Goal: Find contact information: Find contact information

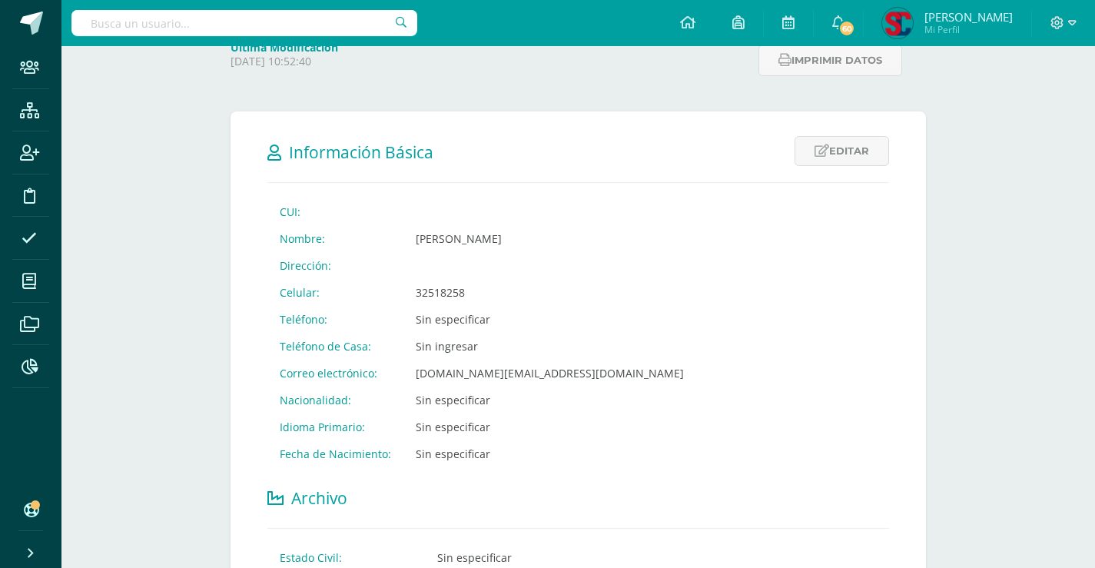
click at [345, 28] on input "text" at bounding box center [244, 23] width 346 height 26
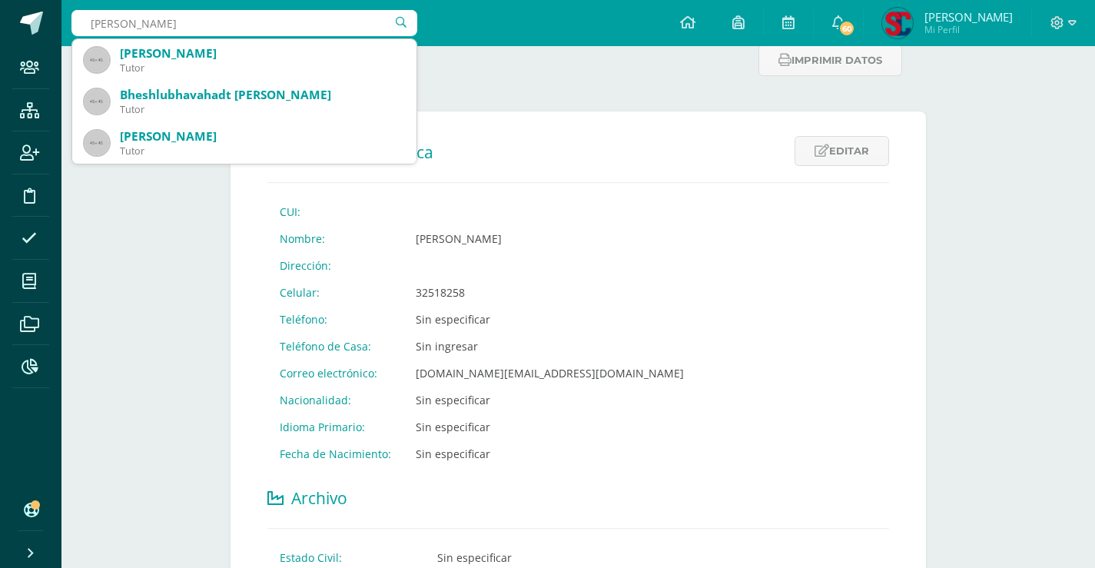
type input "samantha villagran"
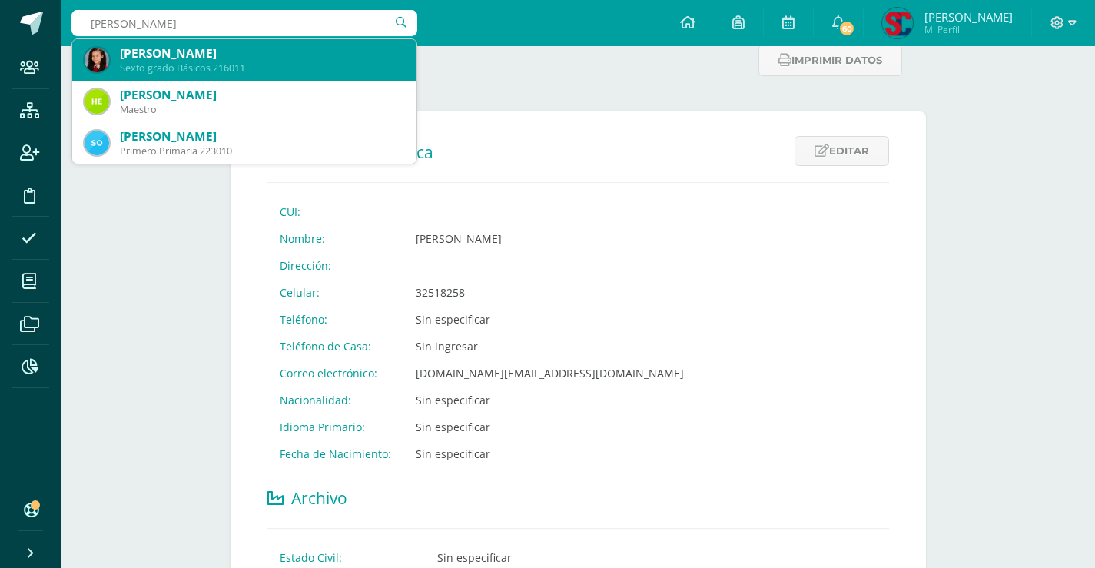
click at [278, 63] on div "Sexto grado Básicos 216011" at bounding box center [262, 67] width 284 height 13
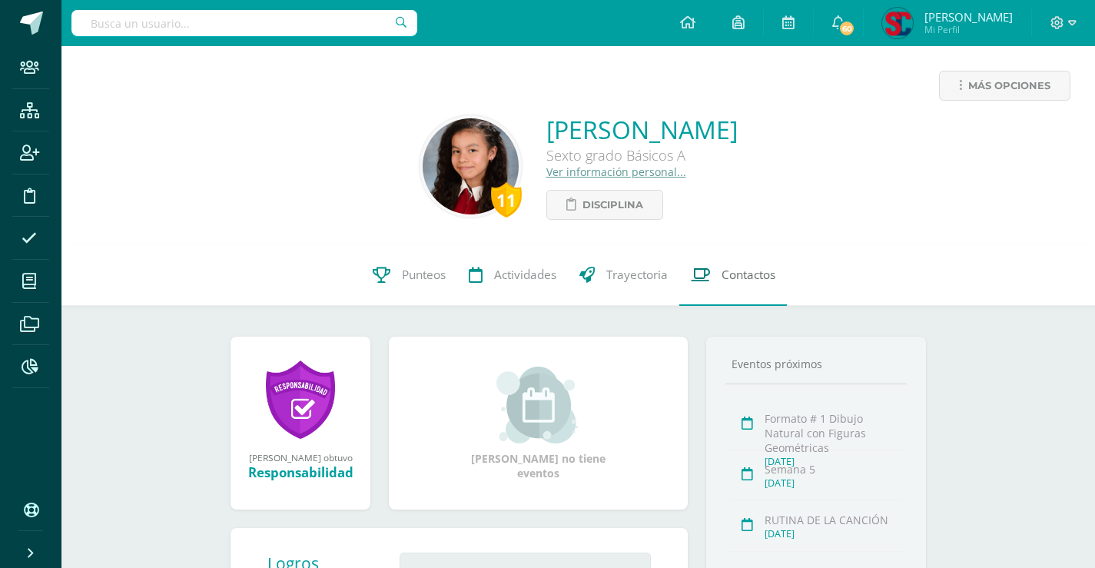
click at [726, 268] on span "Contactos" at bounding box center [749, 275] width 54 height 16
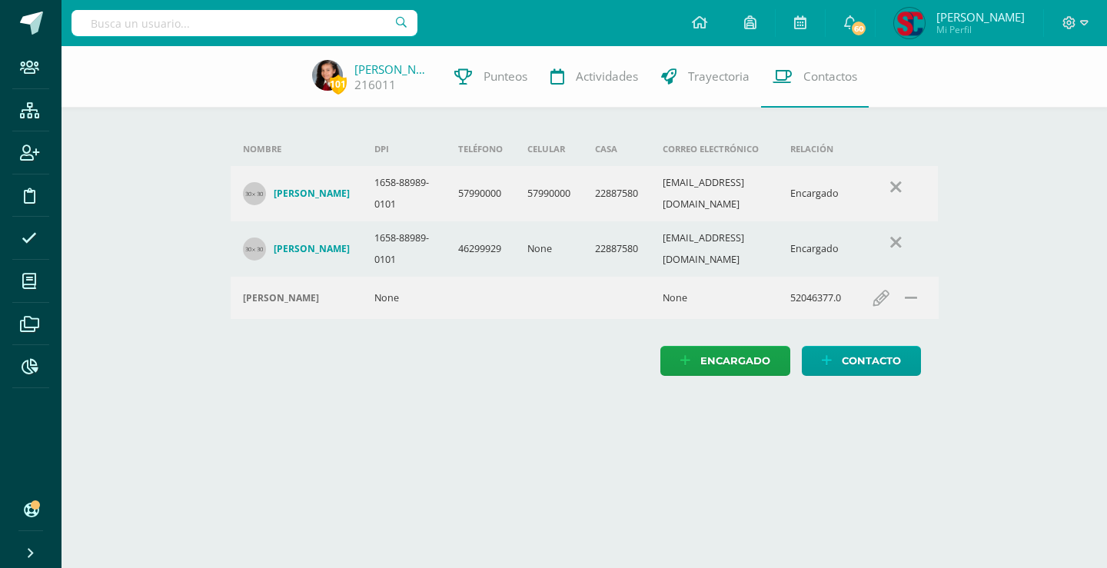
click at [373, 19] on input "text" at bounding box center [244, 23] width 346 height 26
type input "jimena bonilla"
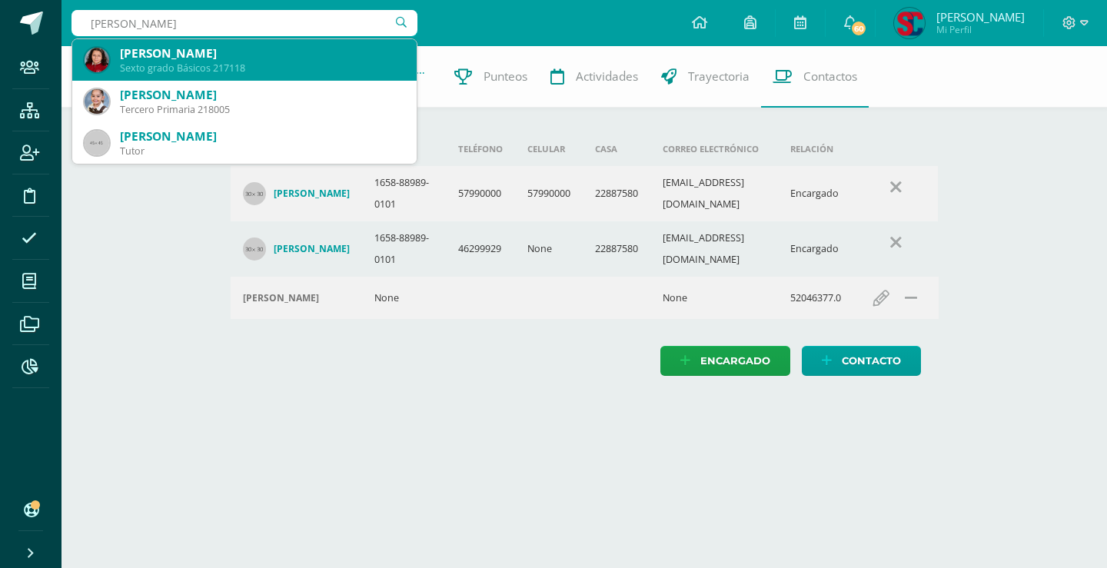
click at [314, 59] on div "Jimena Nicole Bonilla López" at bounding box center [262, 53] width 284 height 16
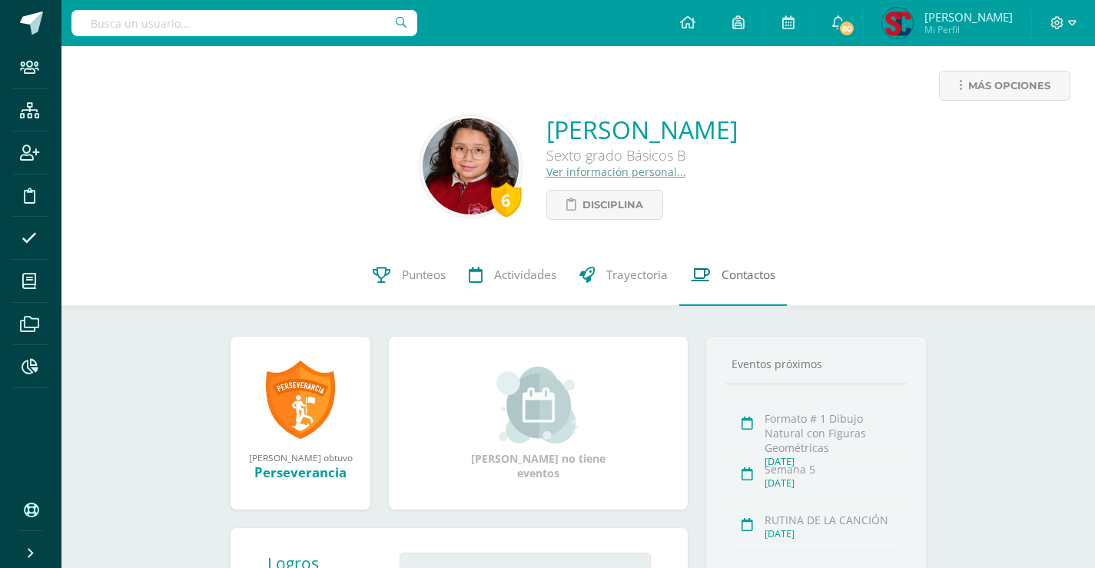
click at [740, 274] on span "Contactos" at bounding box center [749, 275] width 54 height 16
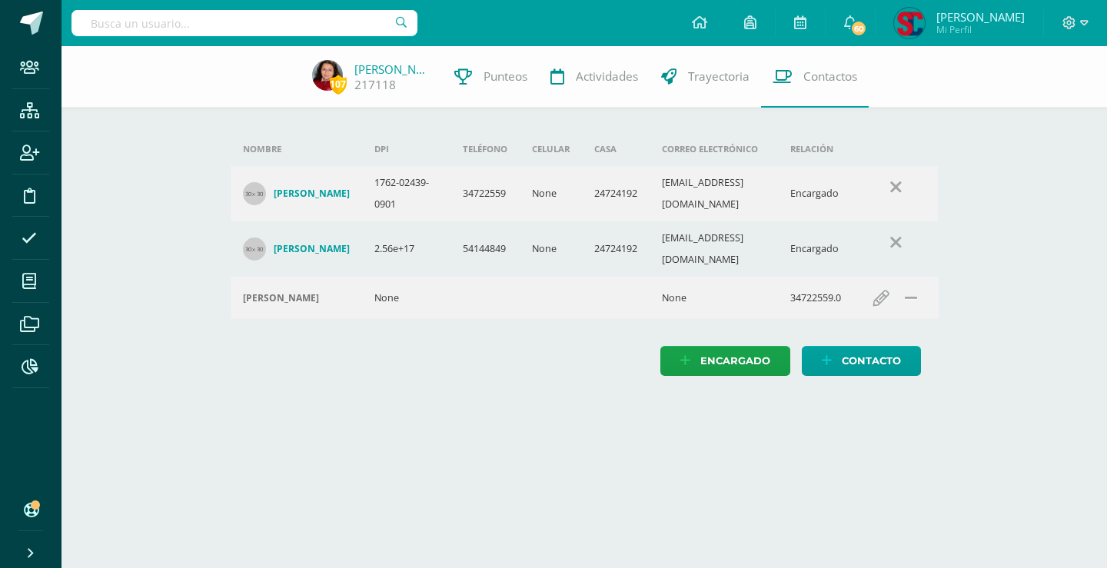
click at [255, 19] on input "text" at bounding box center [244, 23] width 346 height 26
type input "a"
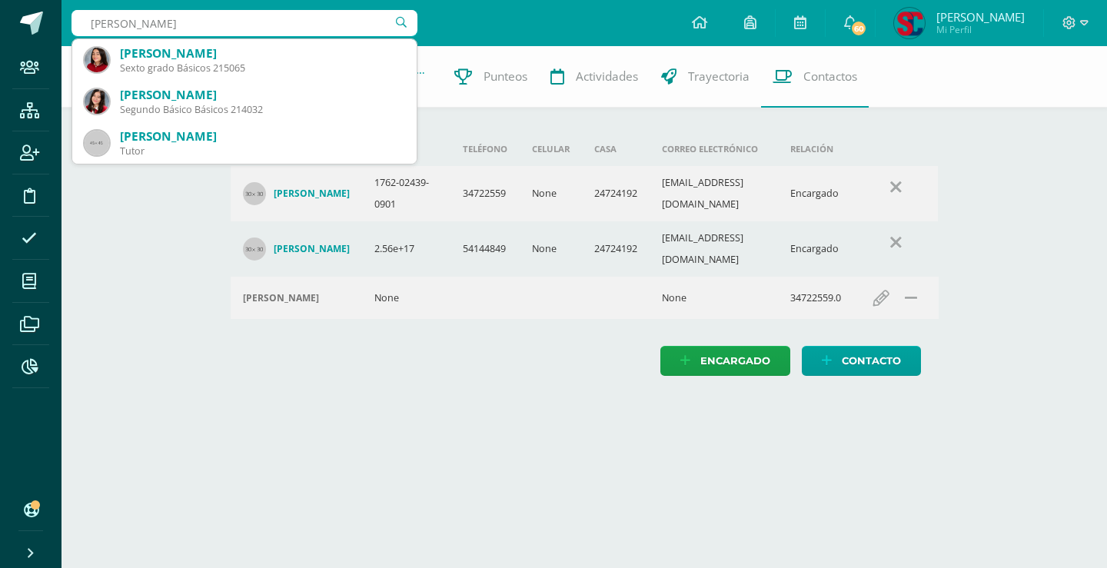
type input "[PERSON_NAME]"
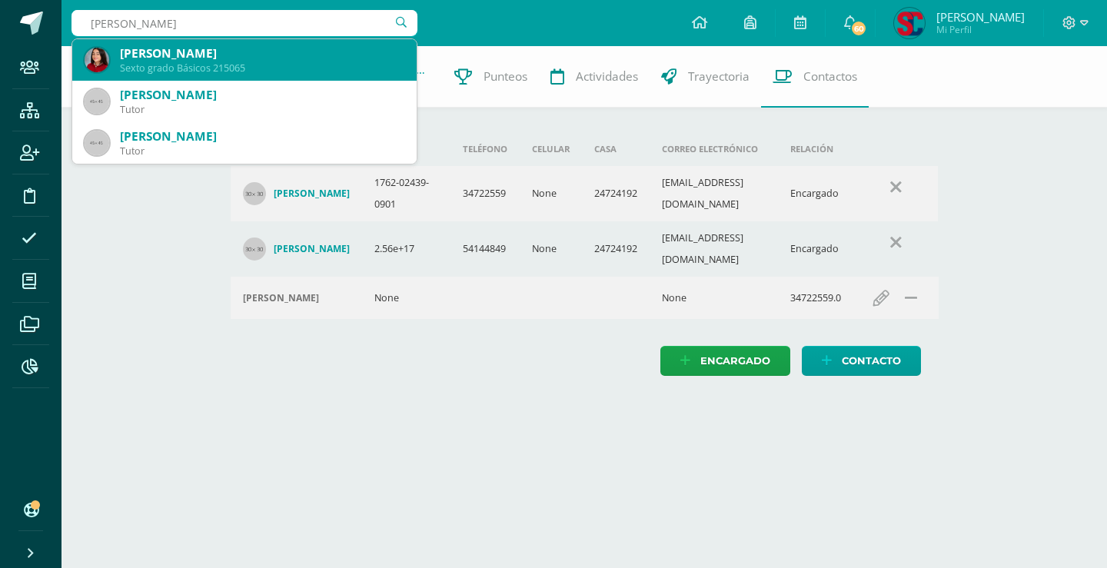
click at [261, 58] on div "[PERSON_NAME]" at bounding box center [262, 53] width 284 height 16
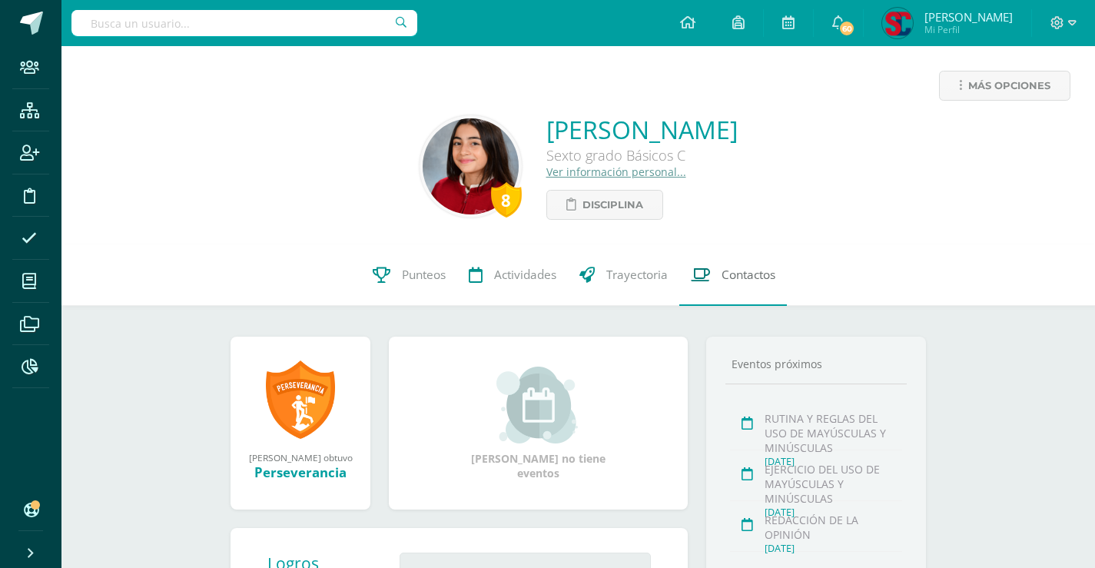
click at [720, 273] on link "Contactos" at bounding box center [733, 274] width 108 height 61
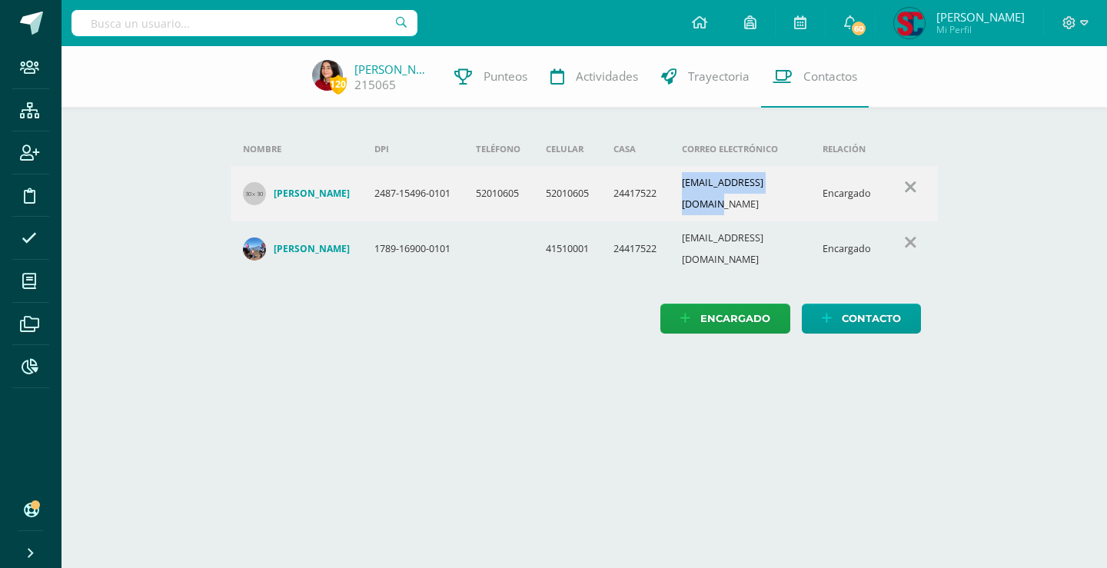
drag, startPoint x: 797, startPoint y: 193, endPoint x: 691, endPoint y: 184, distance: 106.5
click at [686, 180] on td "clarita115@hotmail.com" at bounding box center [739, 193] width 141 height 55
copy td "clarita115@hotmail.com"
click at [215, 21] on input "text" at bounding box center [244, 23] width 346 height 26
type input "sofia castillo"
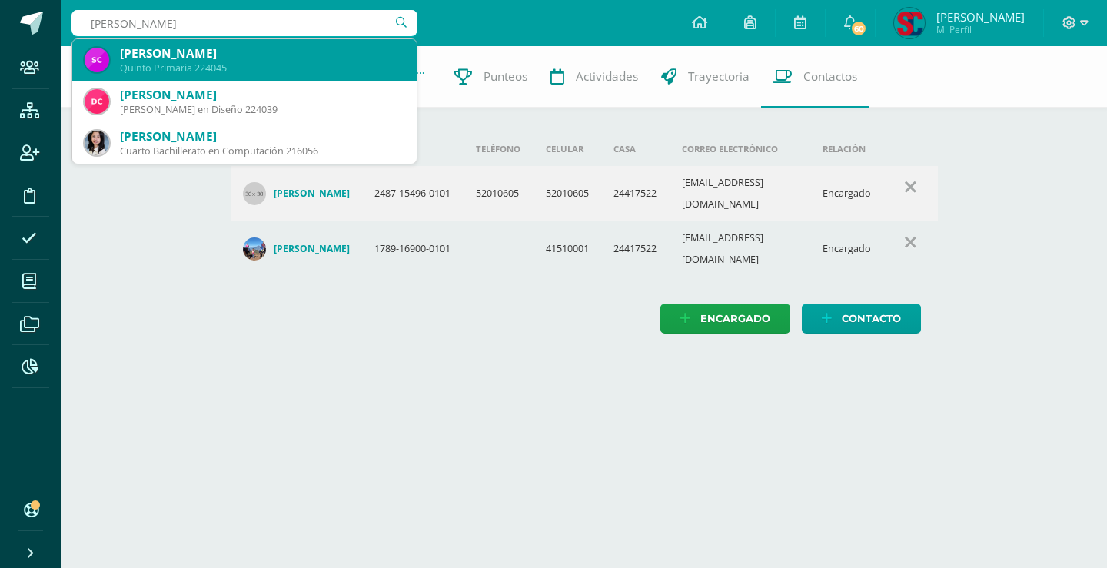
click at [224, 54] on div "Sofia Alejandra Castillo Ariza" at bounding box center [262, 53] width 284 height 16
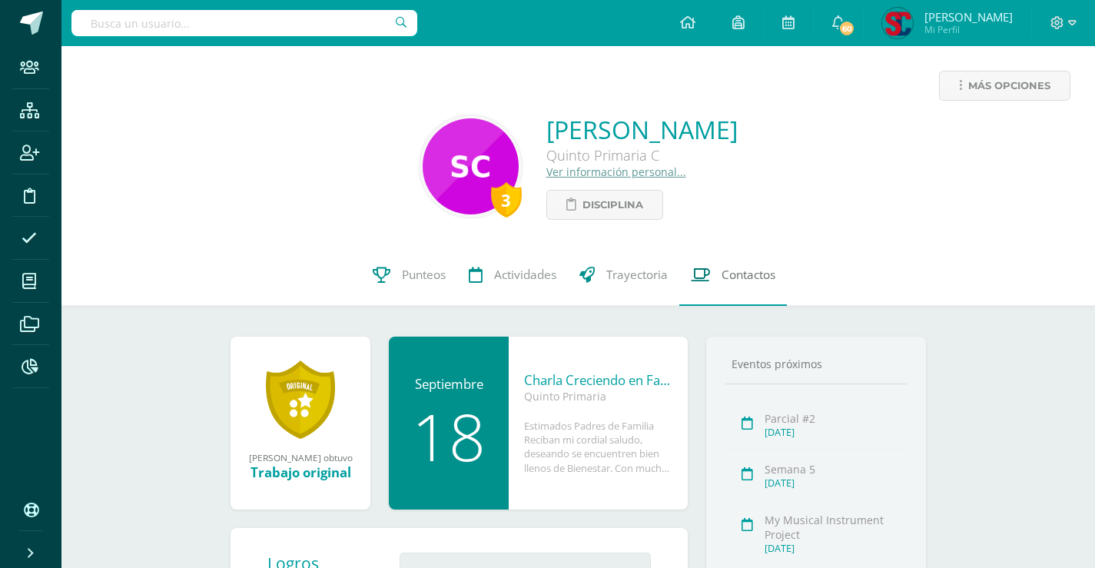
click at [727, 267] on span "Contactos" at bounding box center [749, 275] width 54 height 16
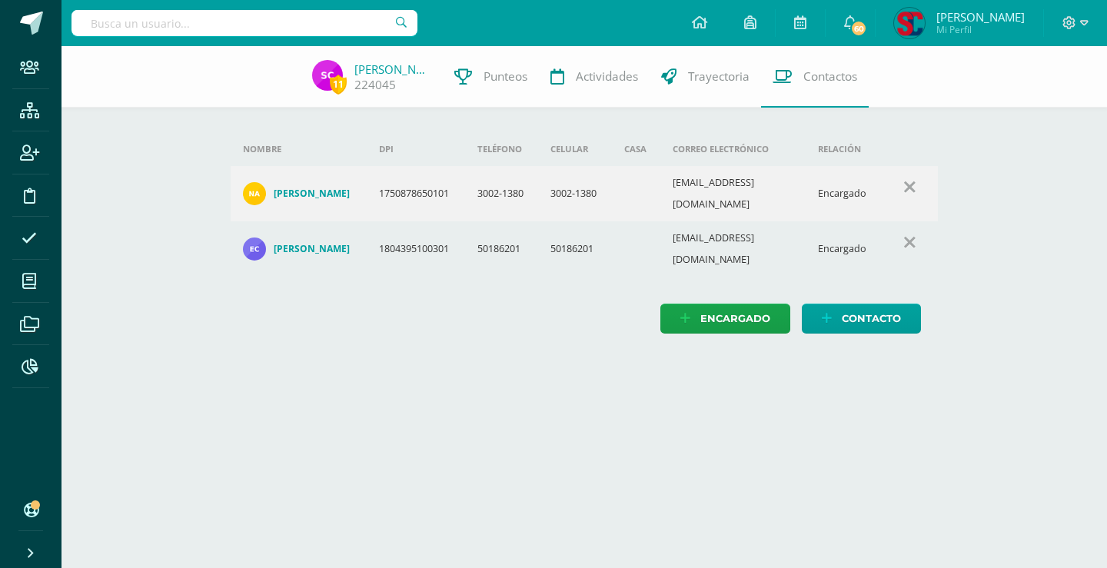
click at [281, 26] on input "text" at bounding box center [244, 23] width 346 height 26
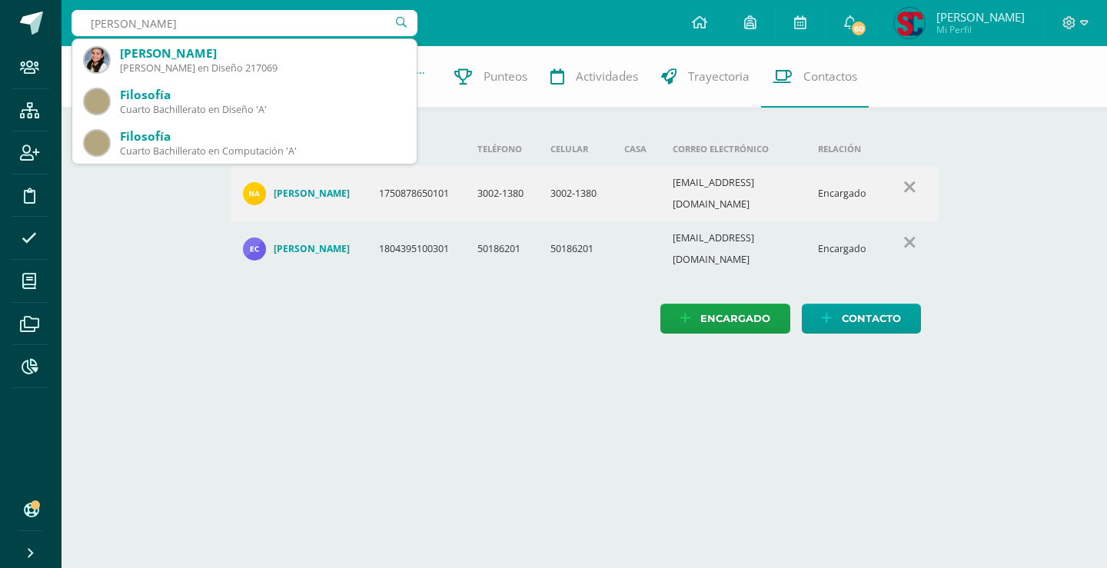
type input "sofía monzón"
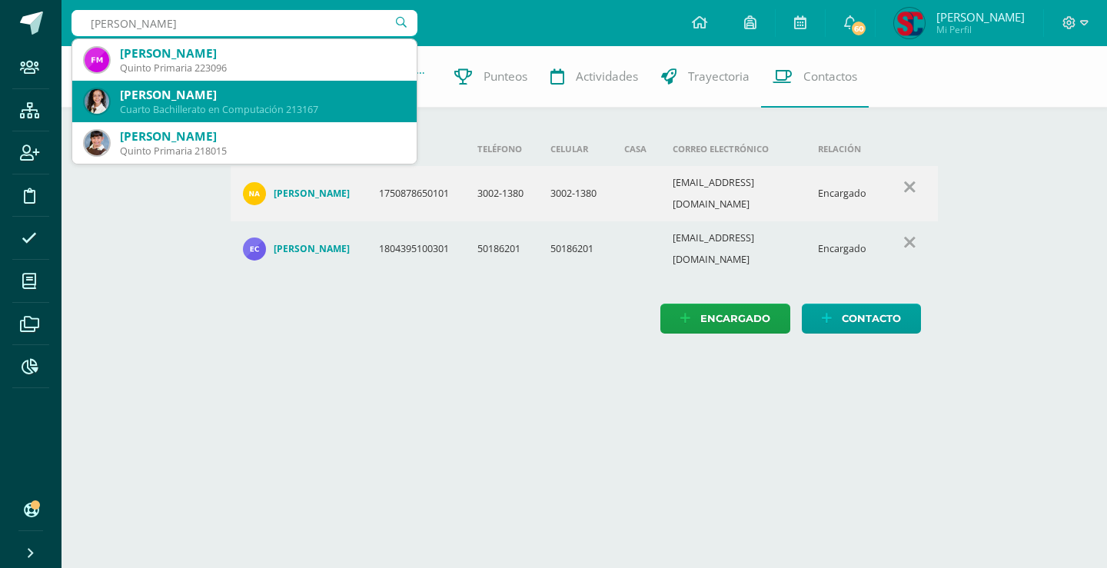
click at [251, 100] on div "Sofía Natalia González Palma" at bounding box center [262, 95] width 284 height 16
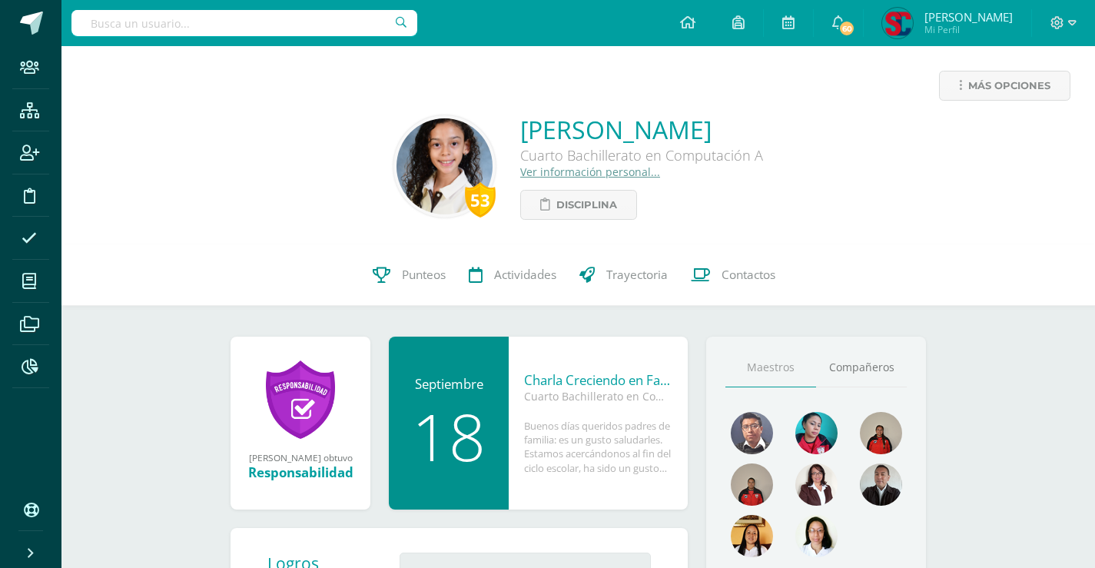
click at [308, 18] on input "text" at bounding box center [244, 23] width 346 height 26
type input "sofia monzón"
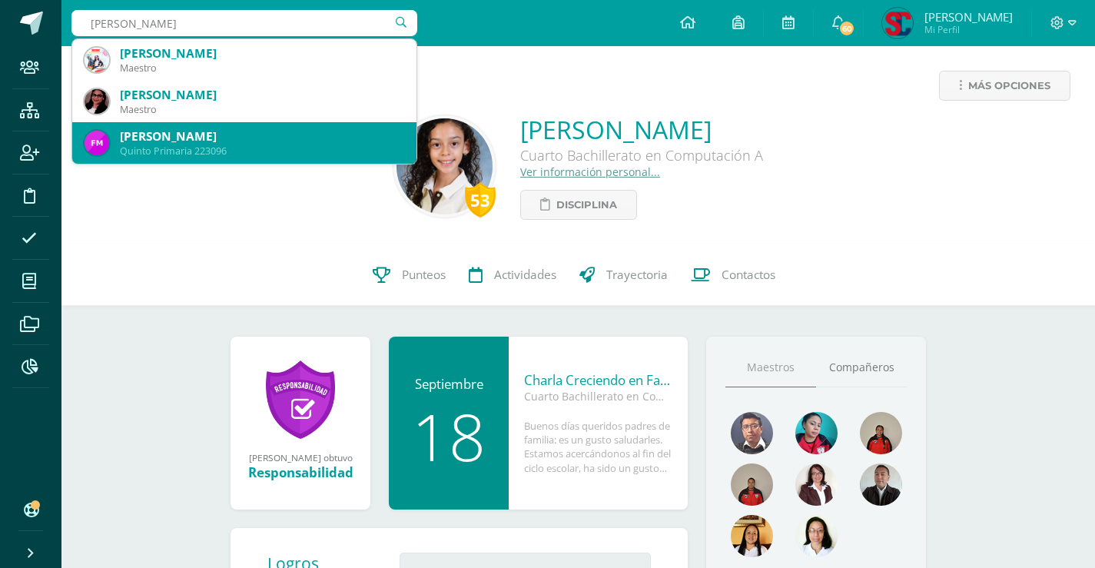
click at [327, 128] on div "Fátima Sofía Monzón Rivera Quinto Primaria 223096" at bounding box center [245, 143] width 320 height 42
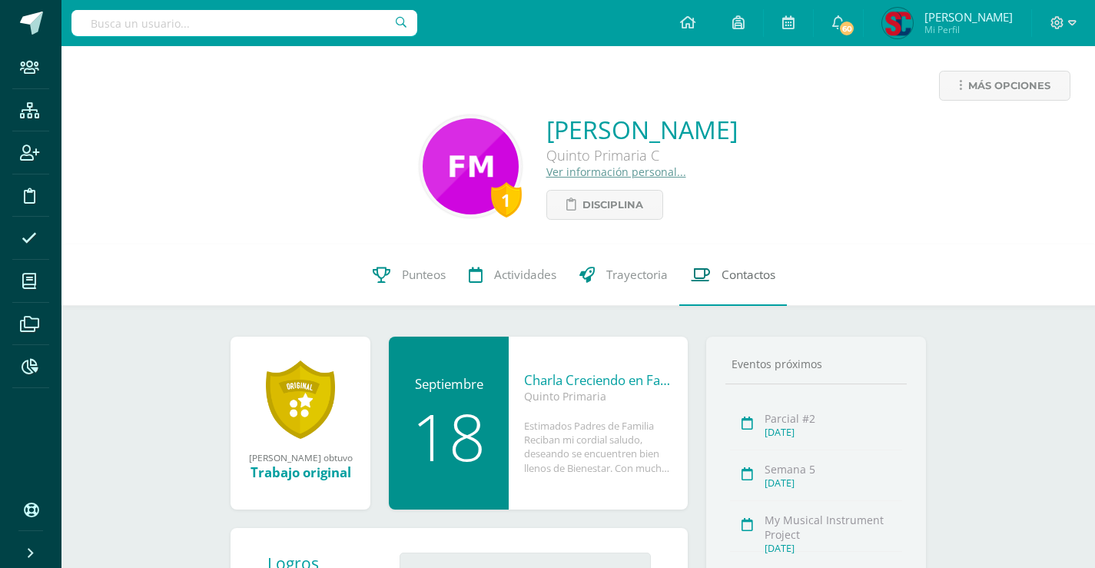
click at [724, 270] on span "Contactos" at bounding box center [749, 275] width 54 height 16
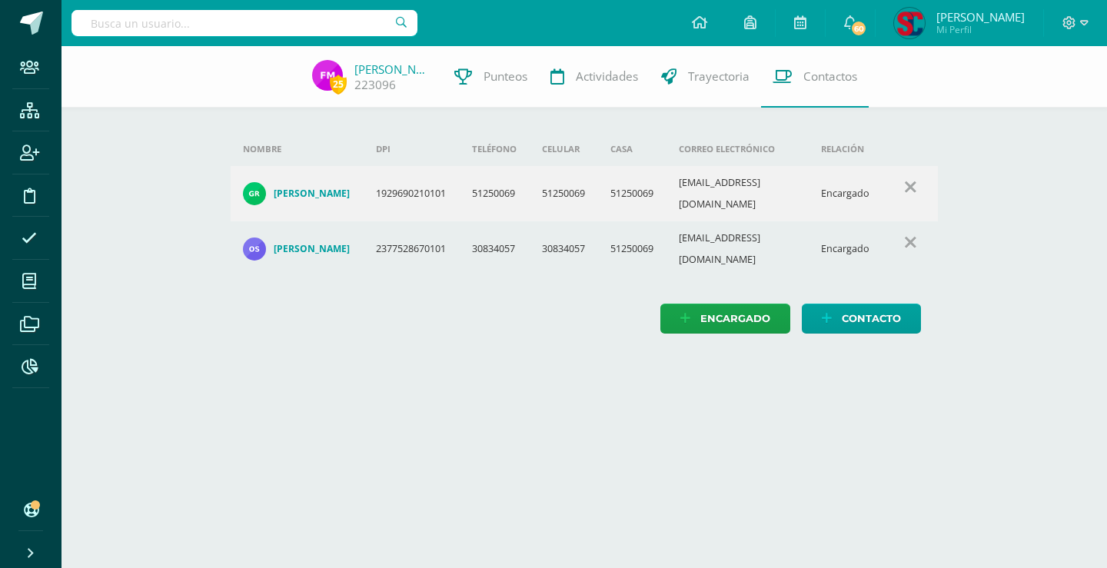
click at [248, 26] on input "text" at bounding box center [244, 23] width 346 height 26
type input "c"
type input "VALENTINA RUIZ"
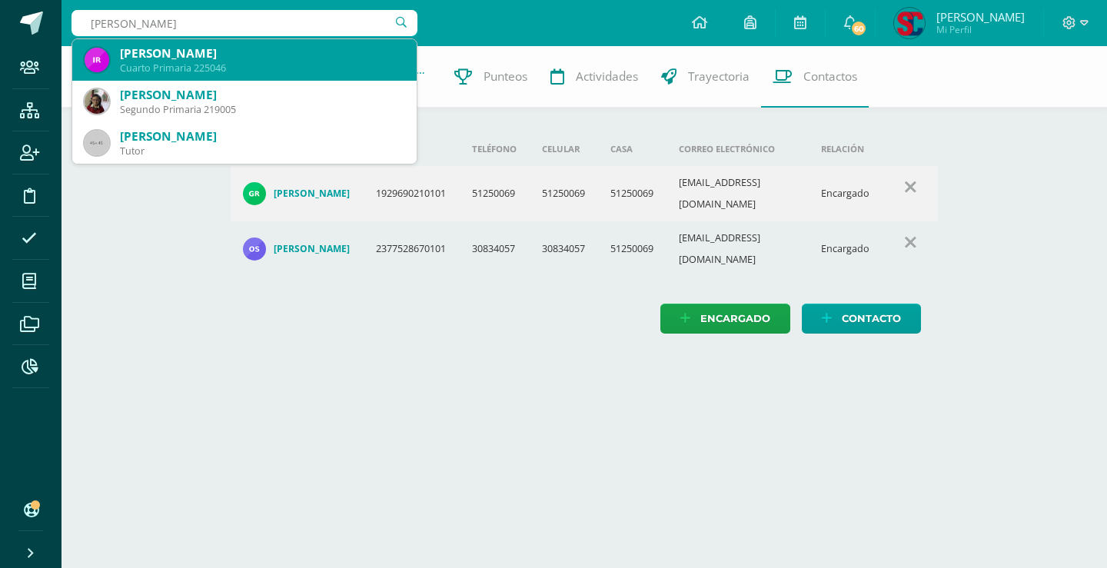
click at [261, 46] on div "[PERSON_NAME]" at bounding box center [262, 53] width 284 height 16
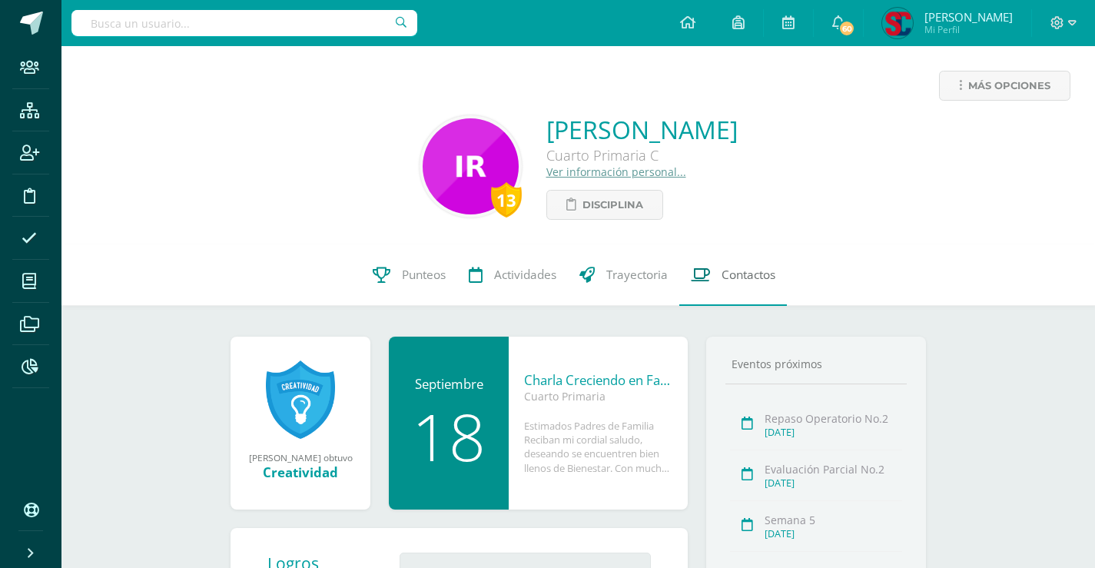
click at [732, 271] on span "Contactos" at bounding box center [749, 275] width 54 height 16
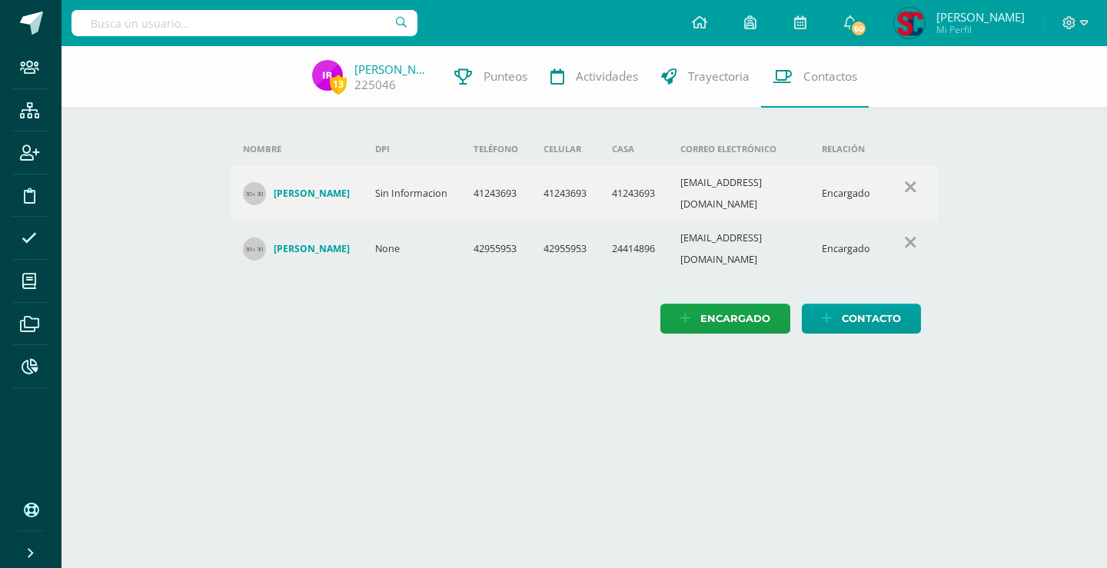
click at [330, 191] on h4 "Lincey Eusebia Chinchilla Orellana" at bounding box center [312, 194] width 76 height 12
